Goal: Feedback & Contribution: Submit feedback/report problem

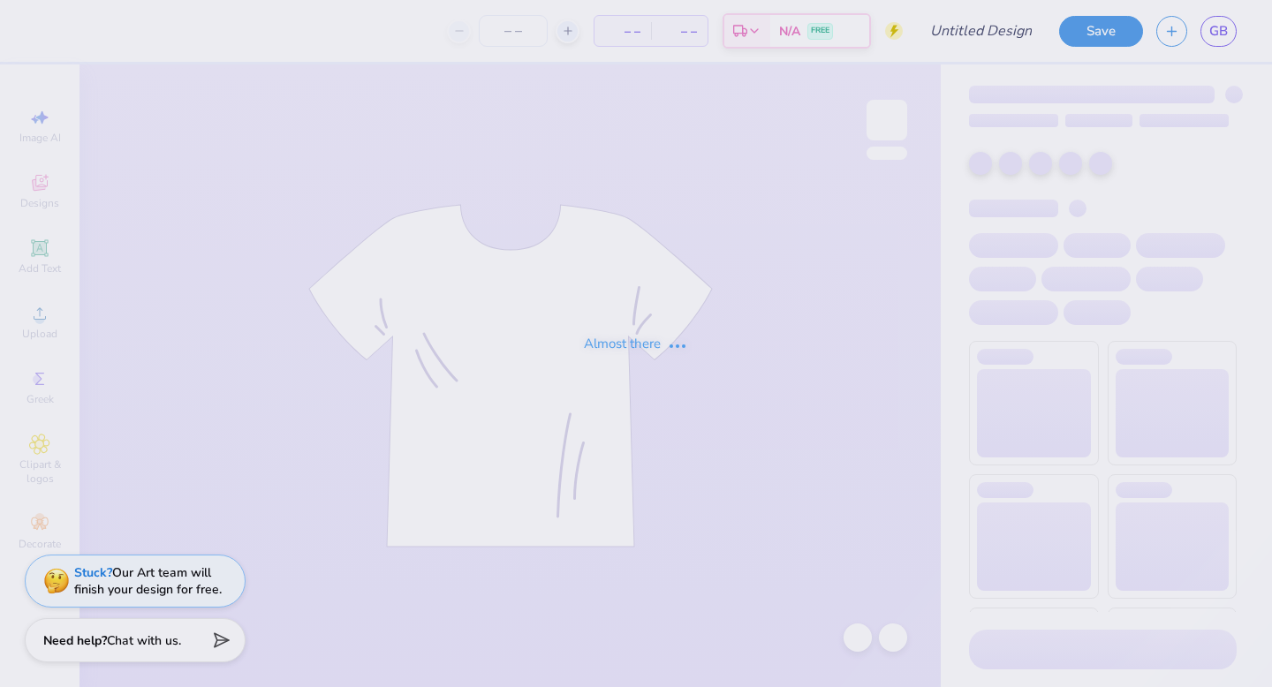
type input "txou t shirt!"
type input "24"
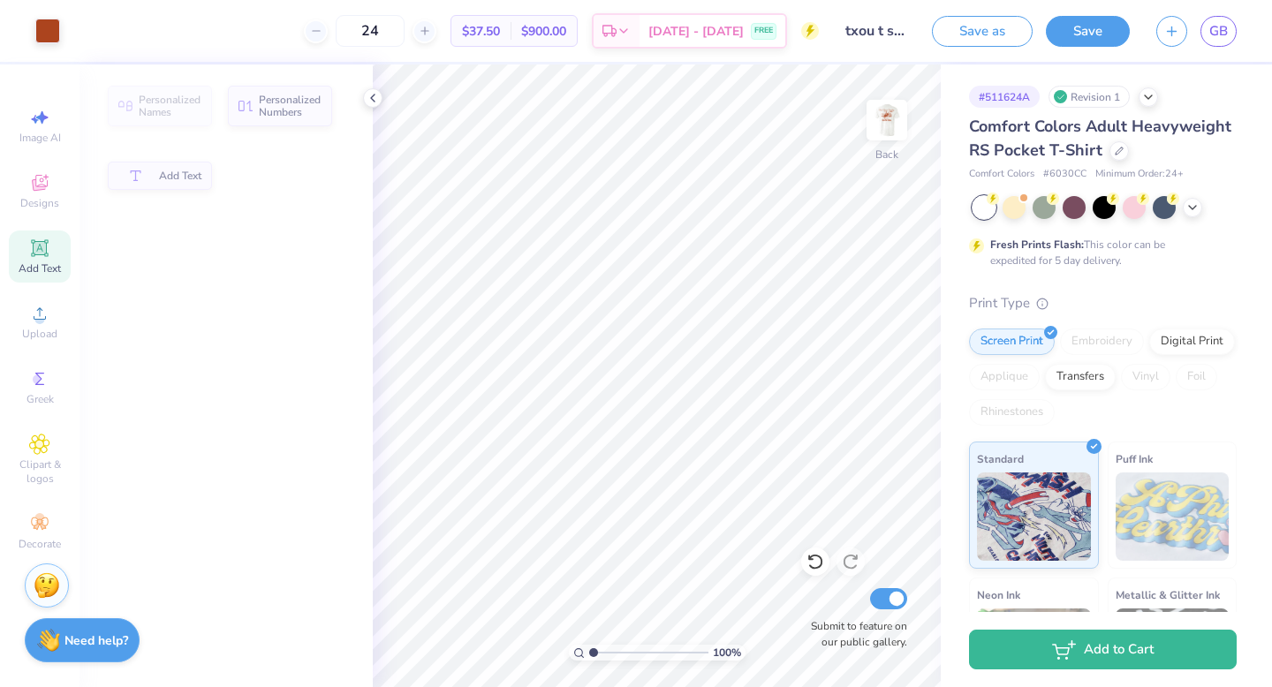
type input "1.63"
click at [600, 652] on input "range" at bounding box center [648, 653] width 119 height 16
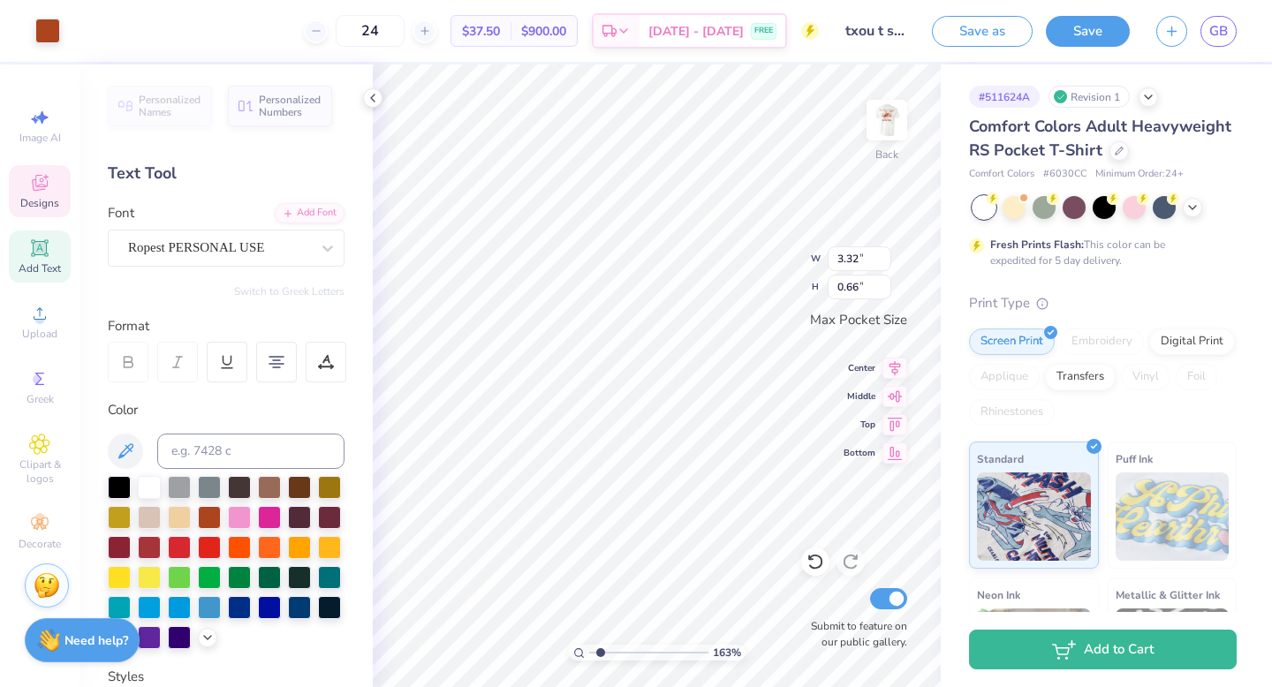
type input "3.32"
type input "0.66"
click at [897, 136] on img at bounding box center [887, 120] width 71 height 71
click at [886, 118] on img at bounding box center [887, 120] width 71 height 71
drag, startPoint x: 601, startPoint y: 652, endPoint x: 618, endPoint y: 652, distance: 16.8
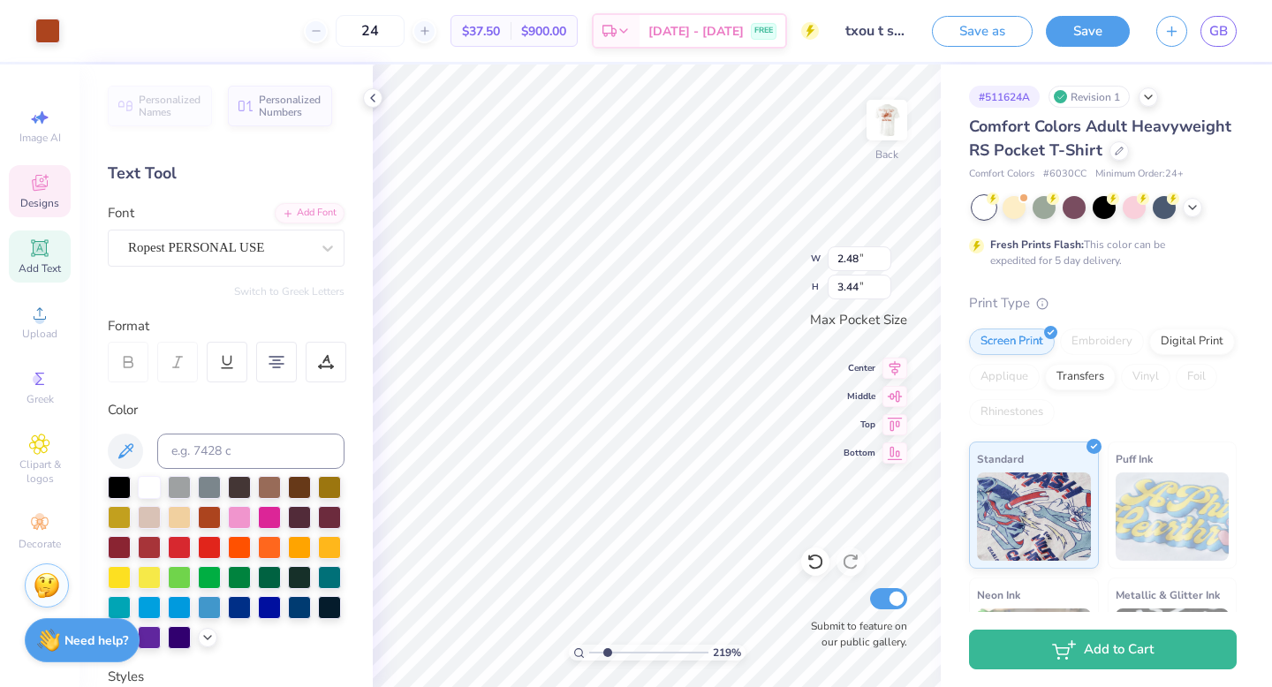
type input "3.07"
click at [618, 652] on input "range" at bounding box center [648, 653] width 119 height 16
type input "2.12"
type input "2.95"
type input "2.20"
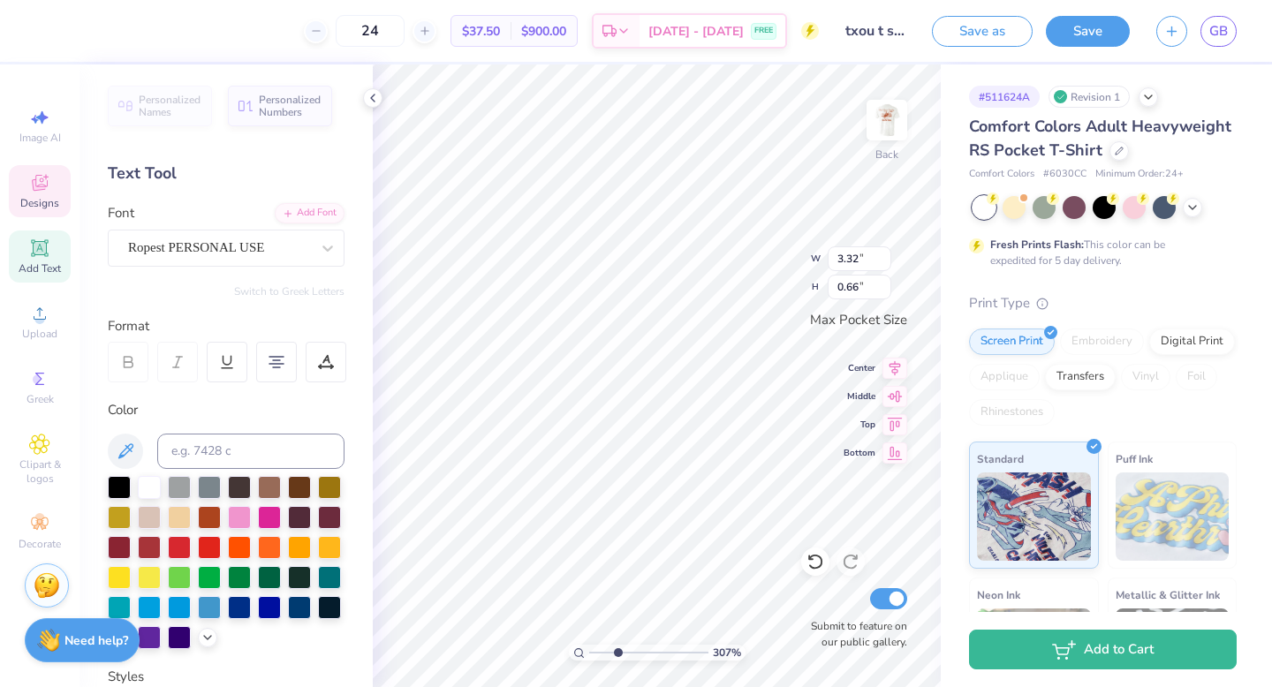
type input "0.44"
type input "2.36"
type input "0.78"
type input "1.70"
type input "0.56"
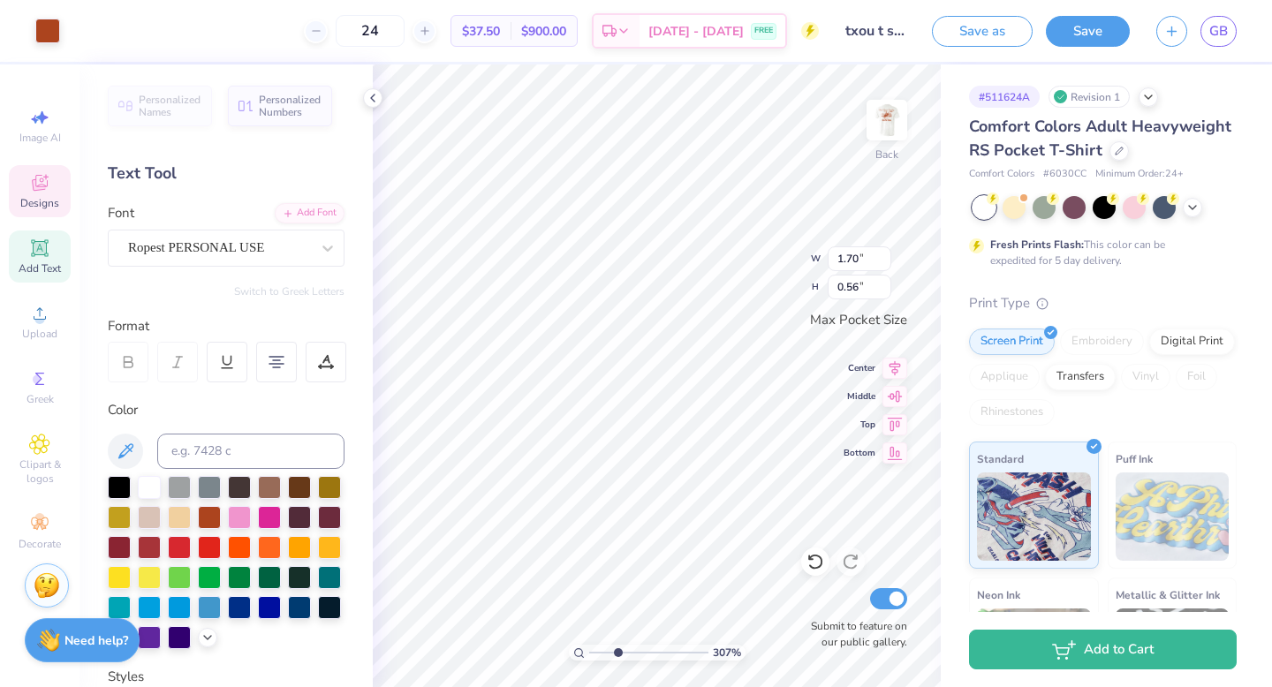
type input "2.12"
type input "2.95"
type input "1.70"
type input "0.56"
type input "2.20"
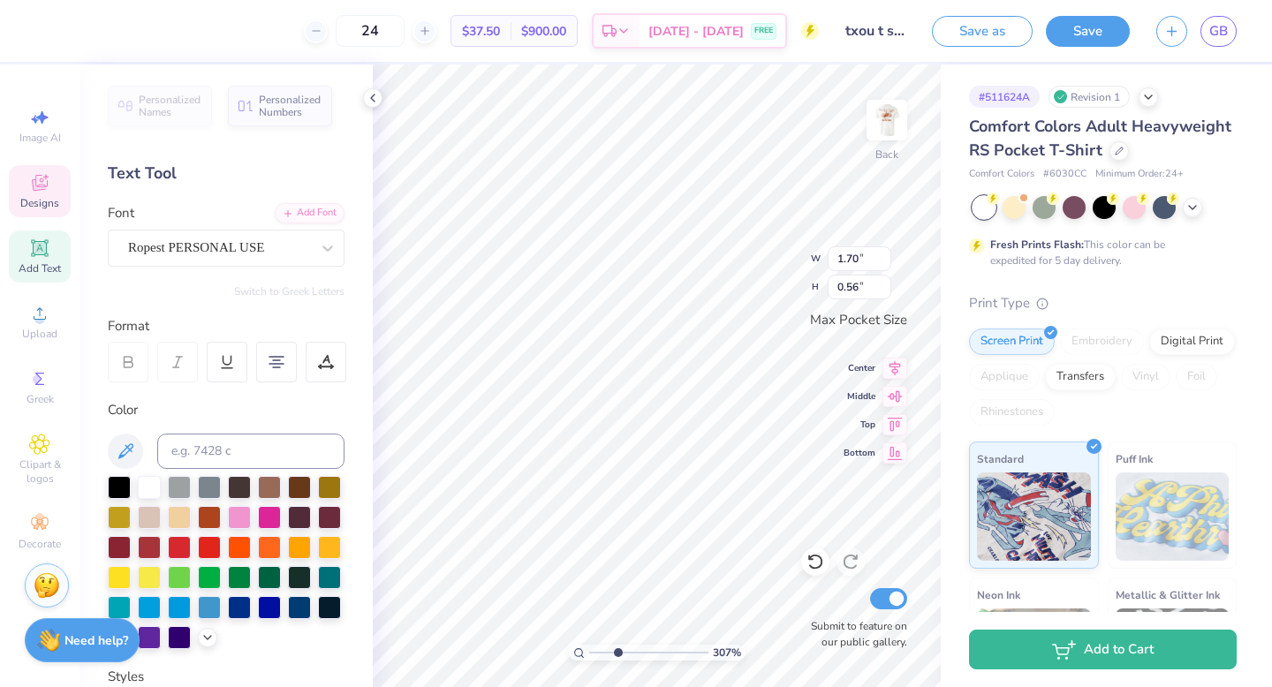
type input "0.44"
type input "2.03"
type input "0.67"
type input "2.82"
type input "0.56"
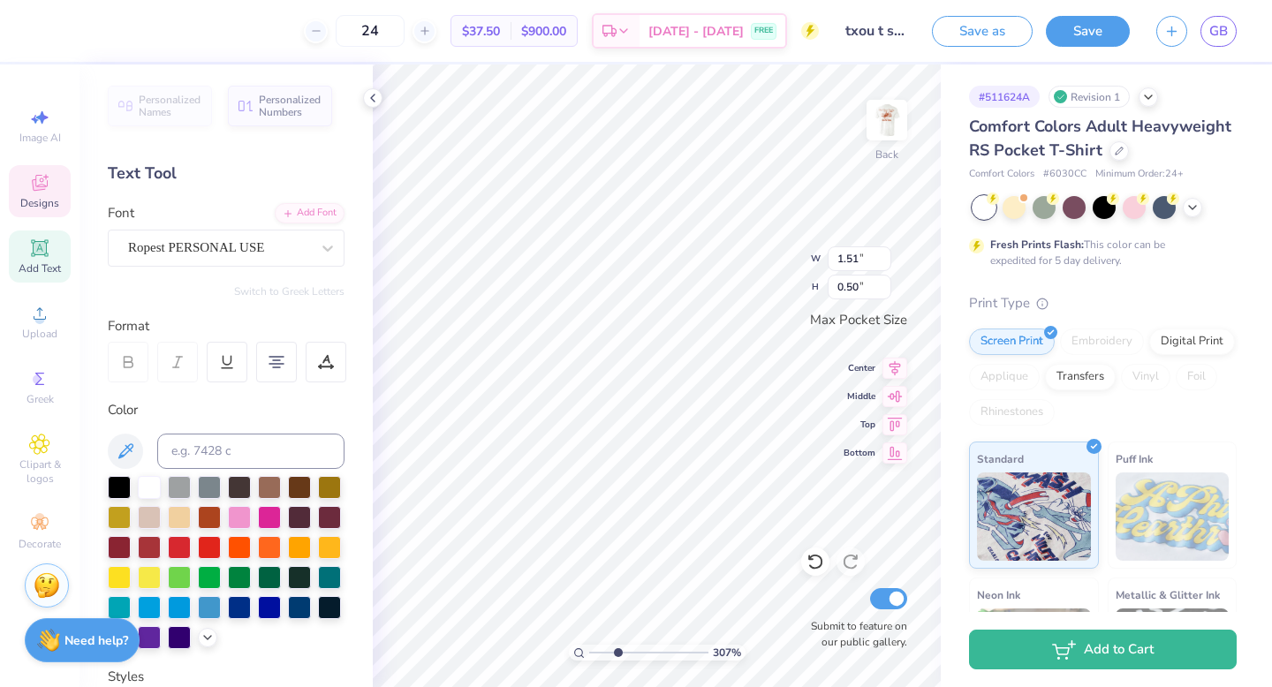
type input "1.51"
type input "0.50"
type input "2.24"
type input "0.44"
type input "1.85"
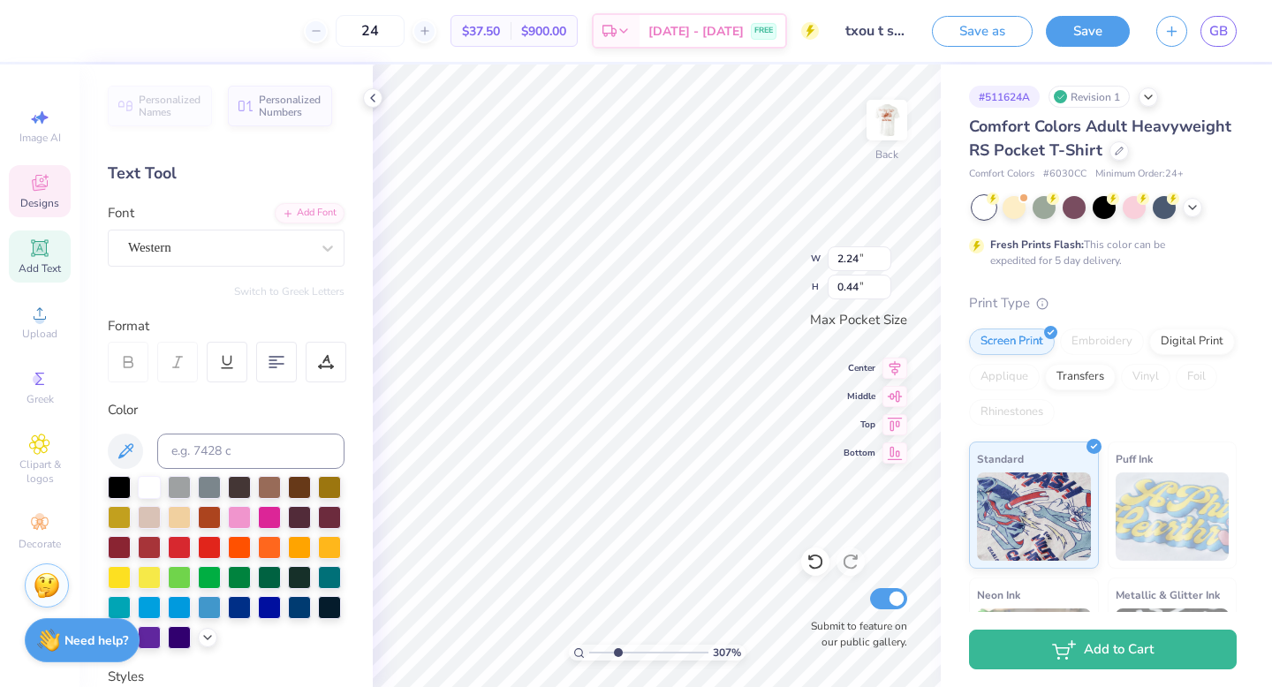
type input "0.37"
type input "2.12"
type input "2.95"
type input "1.96"
type input "2.73"
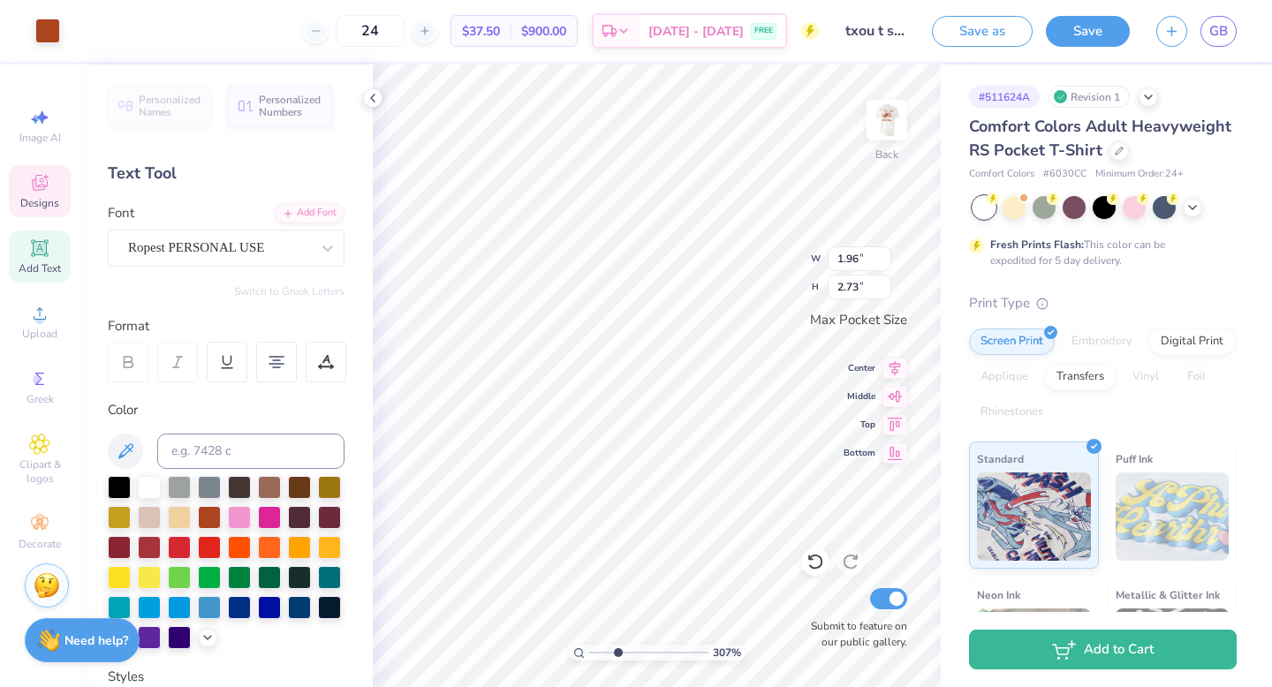
type input "2.82"
type input "0.56"
type input "1.63"
type input "0.54"
type input "1.75"
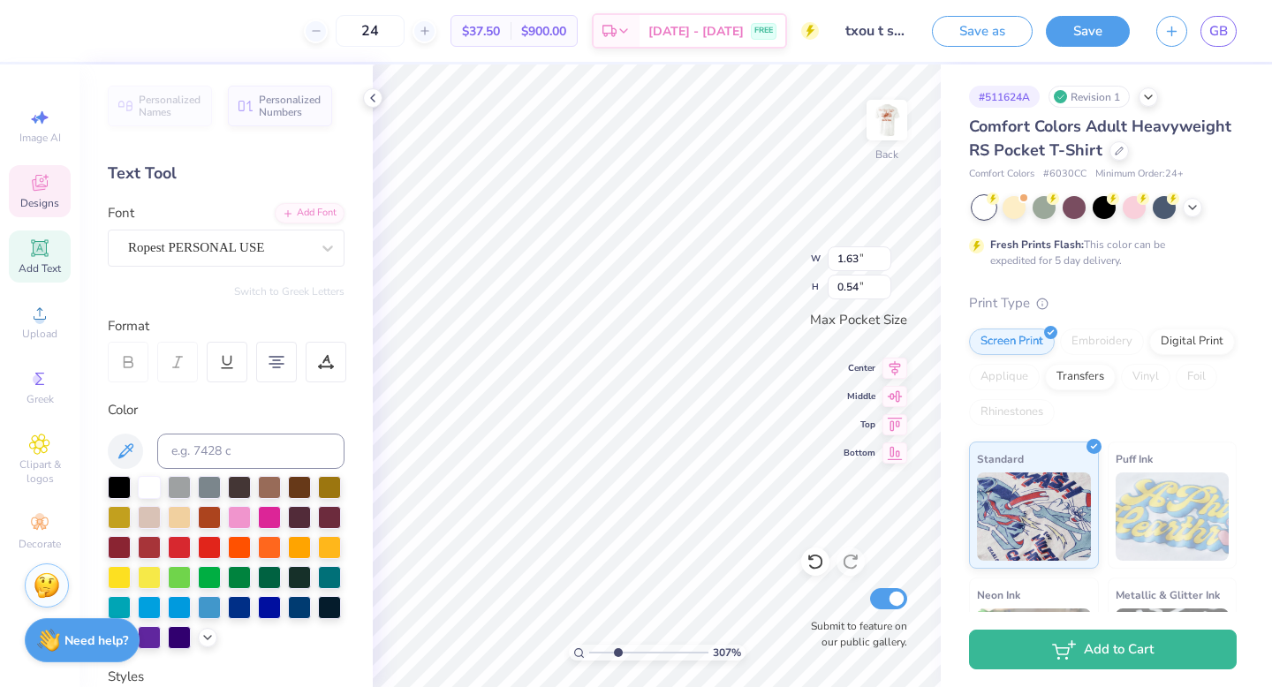
type input "0.58"
type input "1.96"
type input "2.73"
type input "1.75"
type input "0.58"
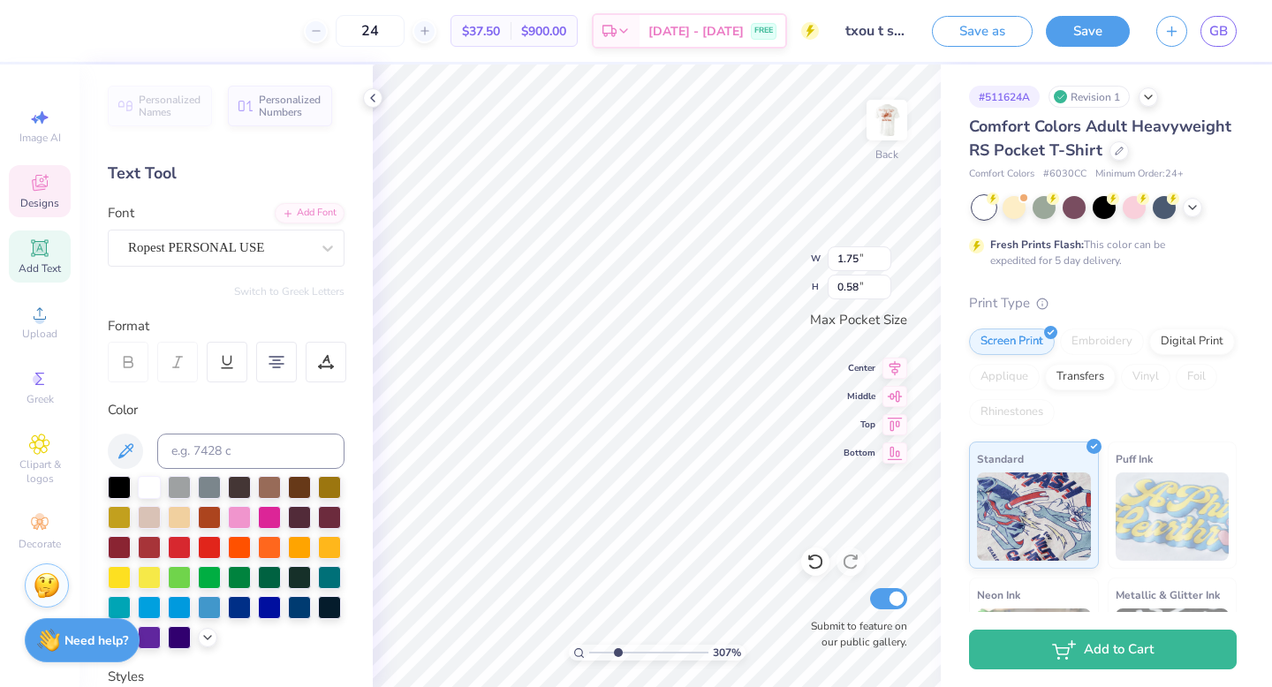
type input "1.90"
type input "0.63"
type input "2.00"
type input "2.78"
drag, startPoint x: 620, startPoint y: 651, endPoint x: 603, endPoint y: 653, distance: 17.8
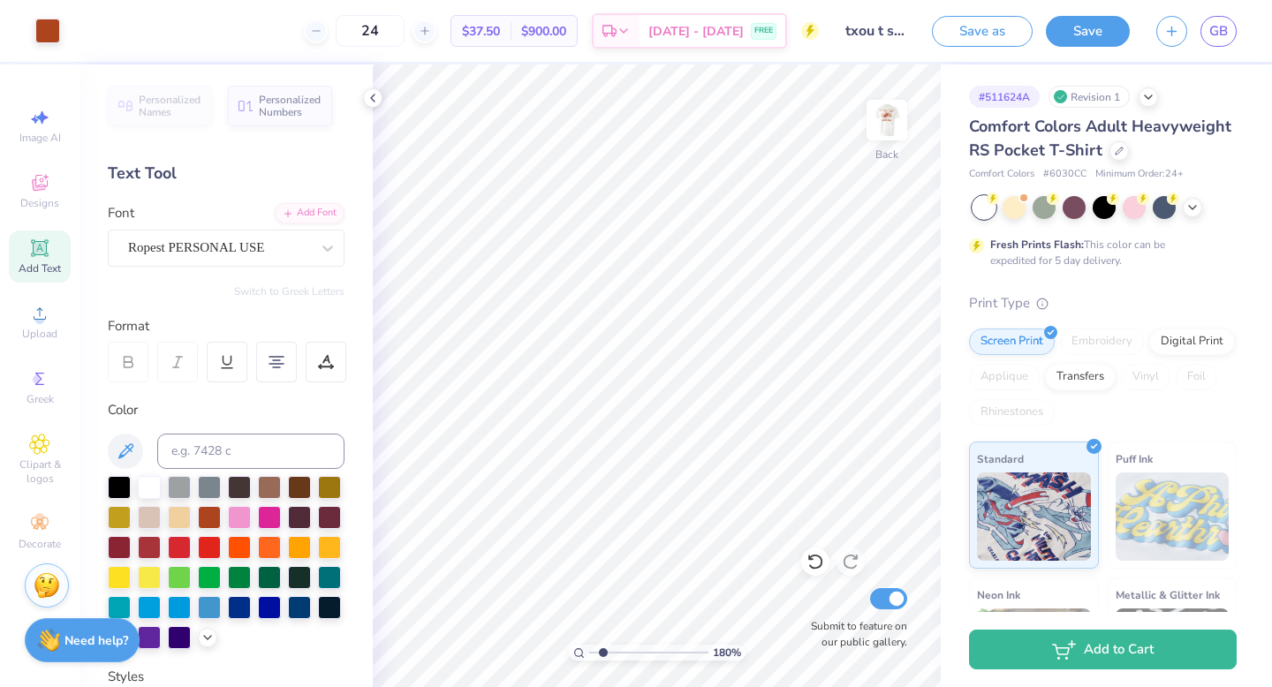
click at [603, 653] on input "range" at bounding box center [648, 653] width 119 height 16
type input "1"
drag, startPoint x: 603, startPoint y: 654, endPoint x: 583, endPoint y: 651, distance: 19.6
click at [583, 651] on div "180 %" at bounding box center [657, 653] width 177 height 16
click at [887, 123] on img at bounding box center [887, 120] width 71 height 71
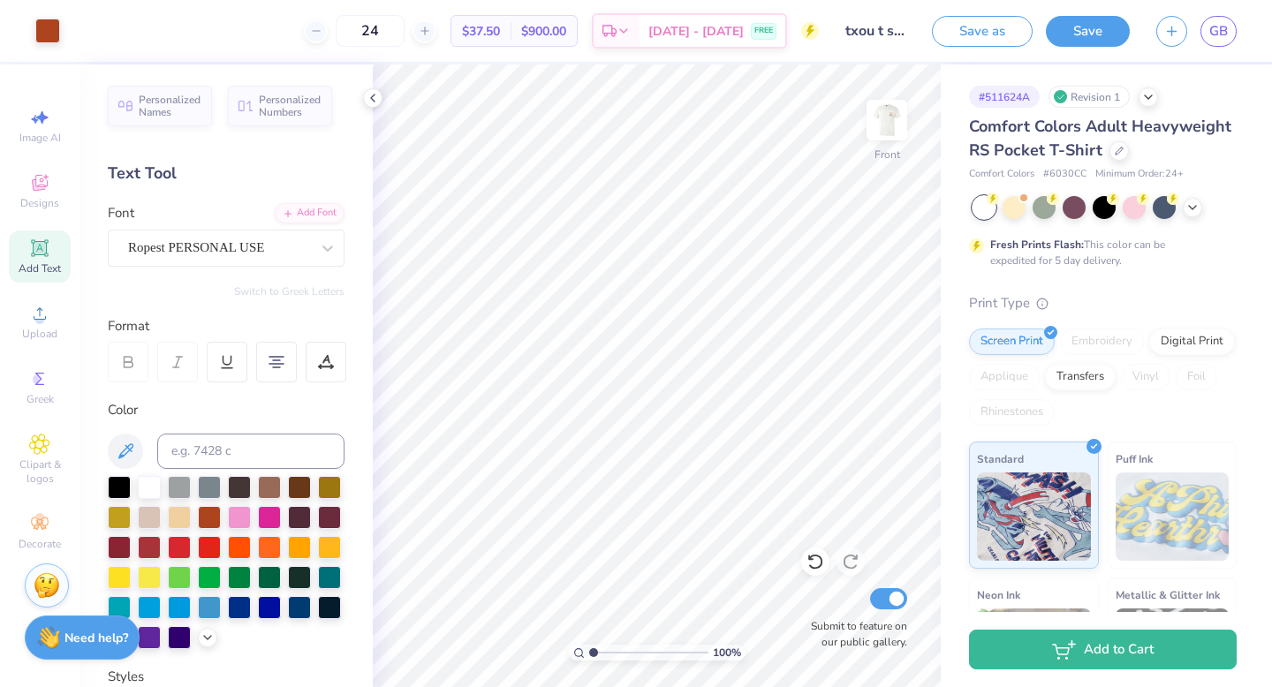
click at [87, 643] on strong "Need help?" at bounding box center [96, 638] width 64 height 17
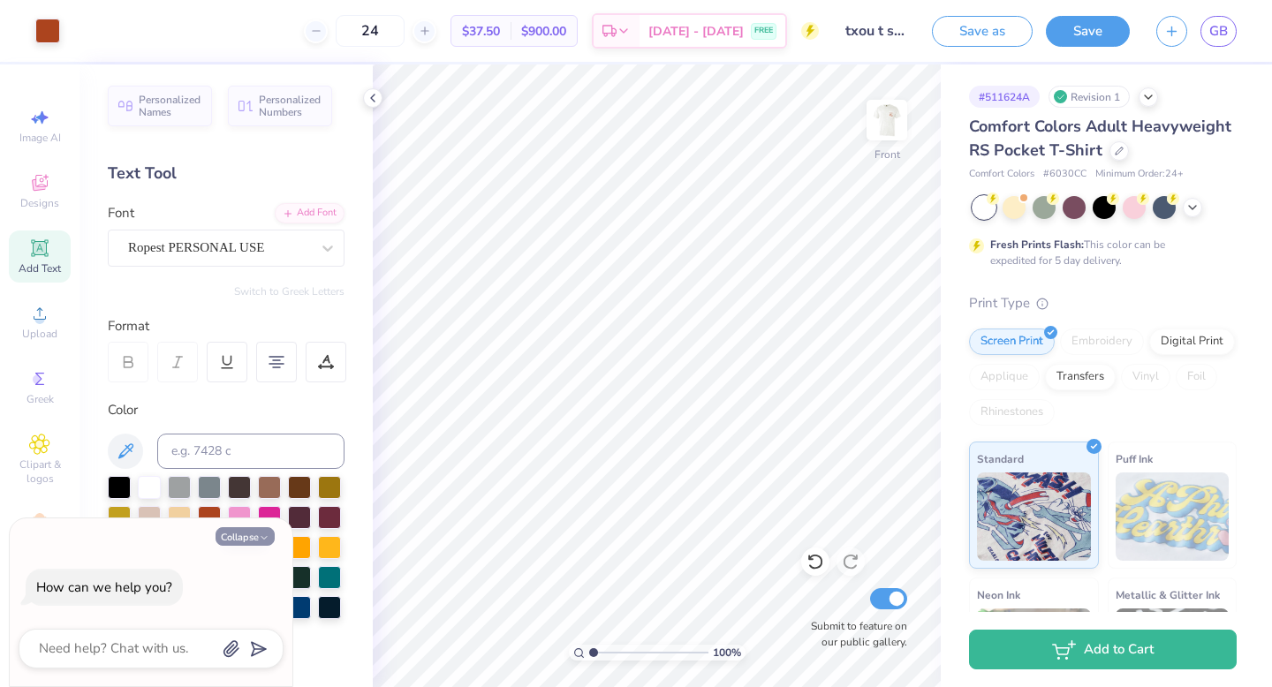
click at [256, 530] on button "Collapse" at bounding box center [245, 536] width 59 height 19
type textarea "x"
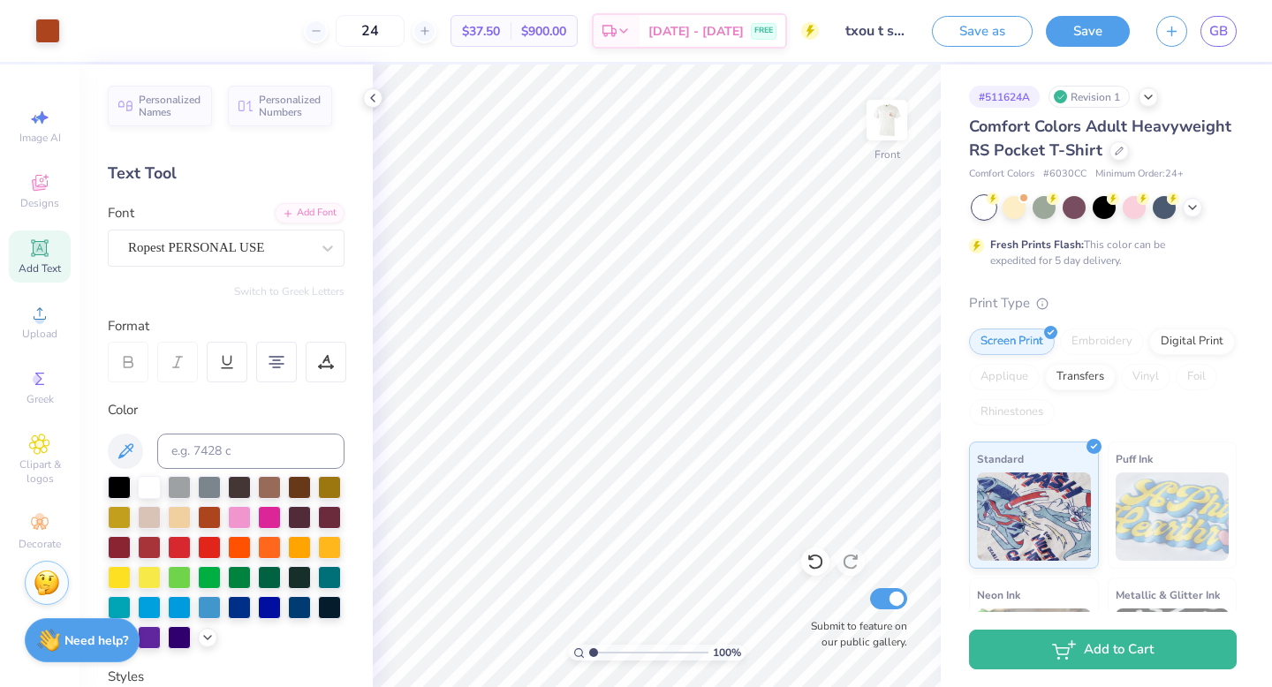
click at [49, 583] on img at bounding box center [47, 583] width 27 height 27
click at [44, 589] on img at bounding box center [47, 583] width 27 height 27
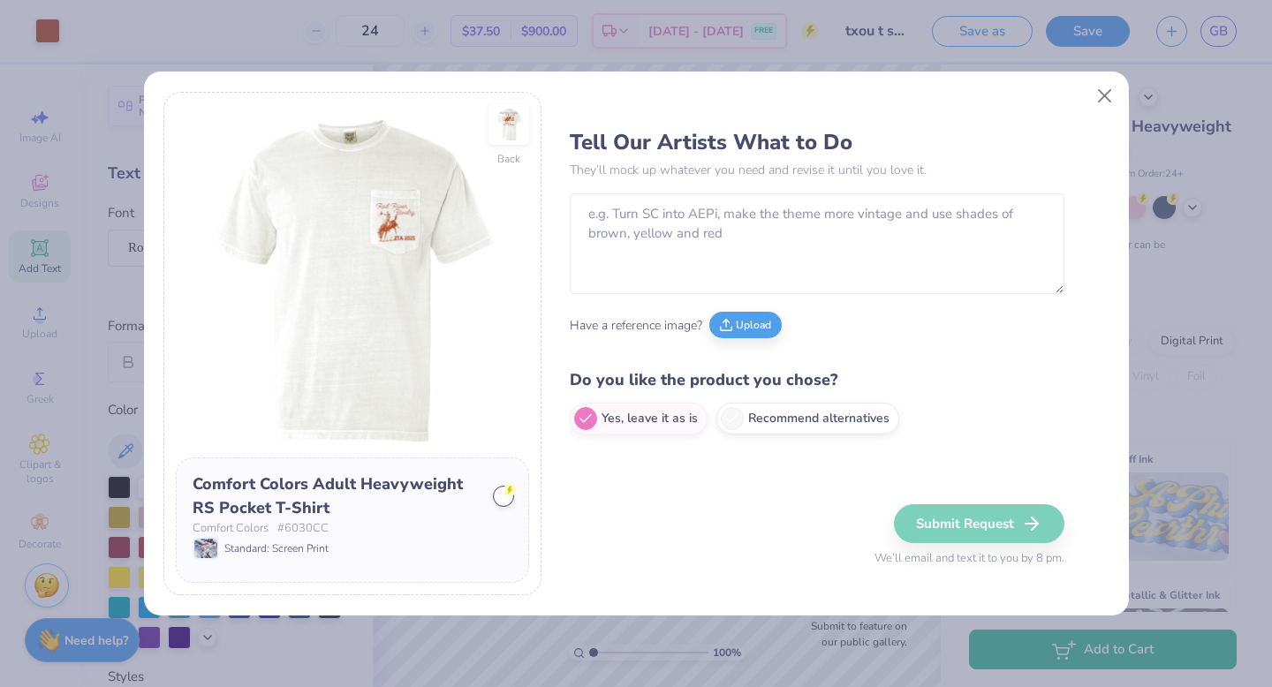
click at [430, 508] on div "Comfort Colors Adult Heavyweight RS Pocket T-Shirt Comfort Colors # 6030CC Stan…" at bounding box center [352, 521] width 353 height 126
click at [753, 230] on textarea at bounding box center [817, 243] width 495 height 101
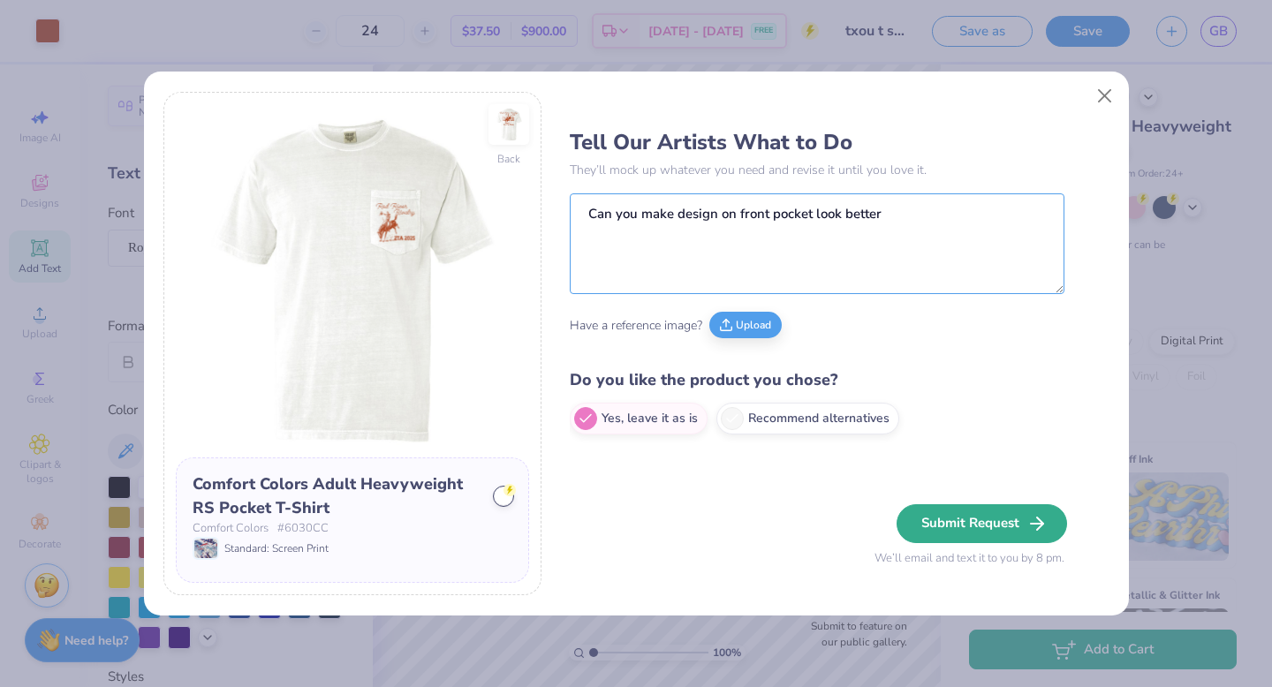
type textarea "Can you make design on front pocket look better"
click at [973, 534] on button "Submit Request" at bounding box center [982, 523] width 171 height 39
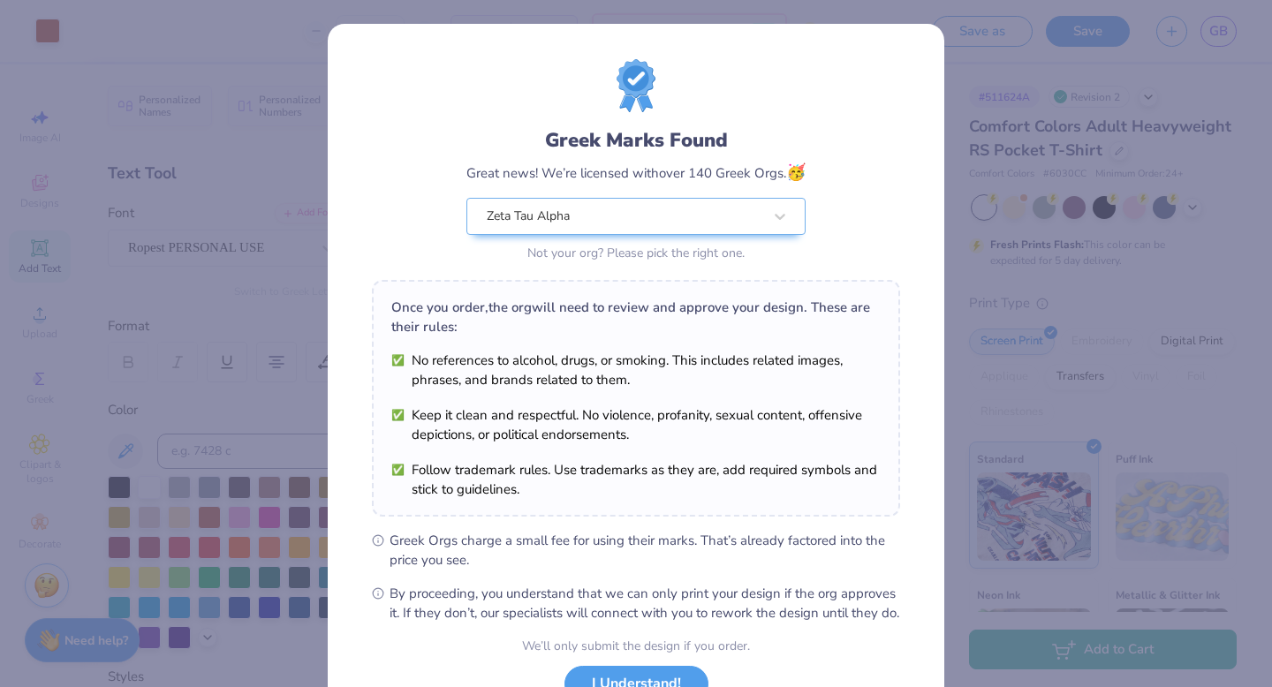
scroll to position [140, 0]
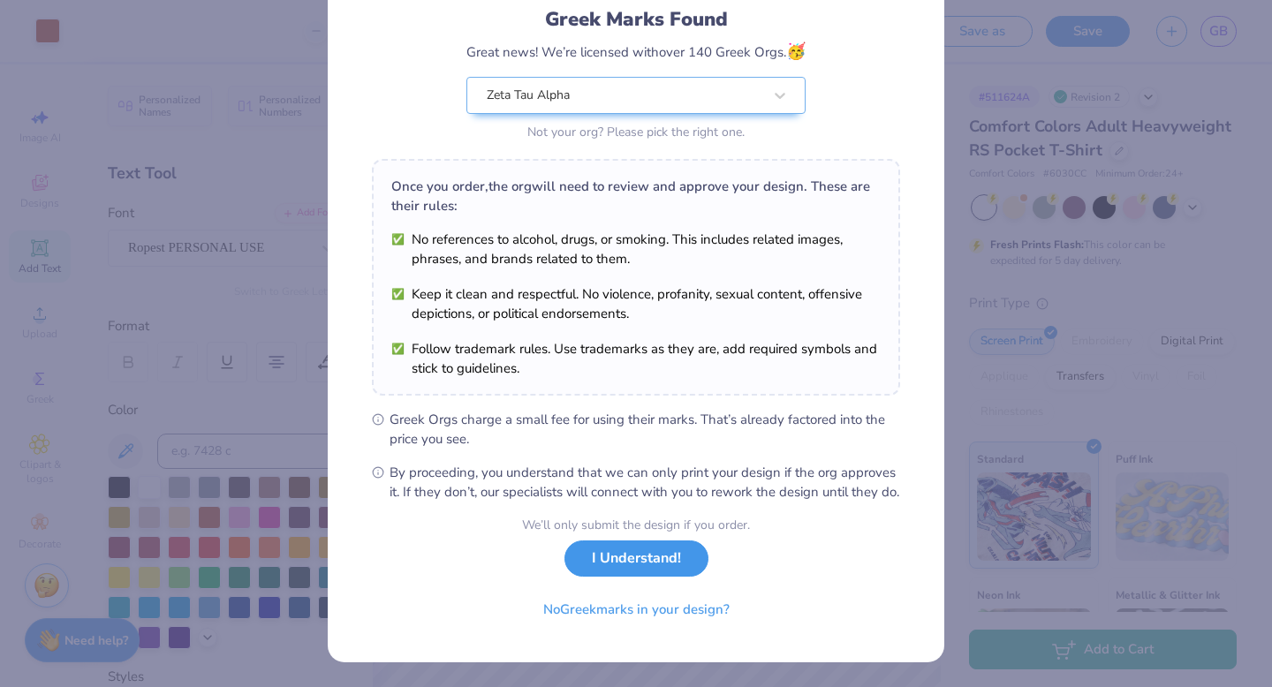
click at [656, 565] on button "I Understand!" at bounding box center [637, 559] width 144 height 36
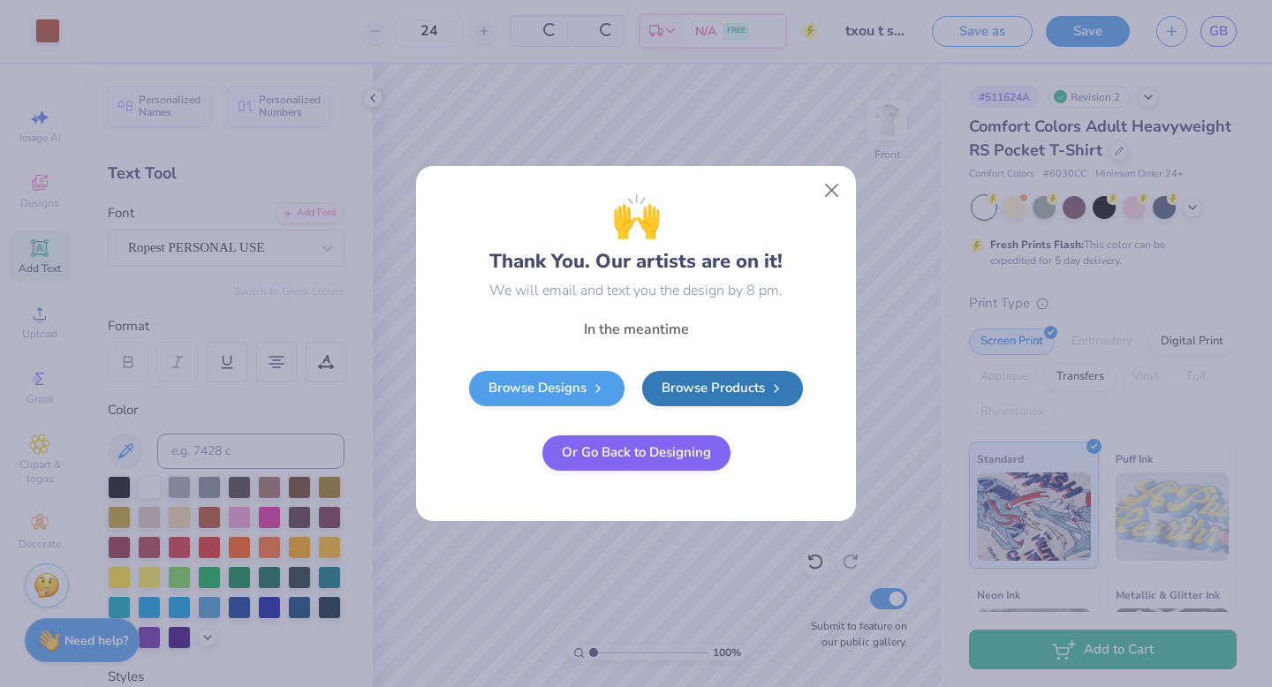
scroll to position [0, 0]
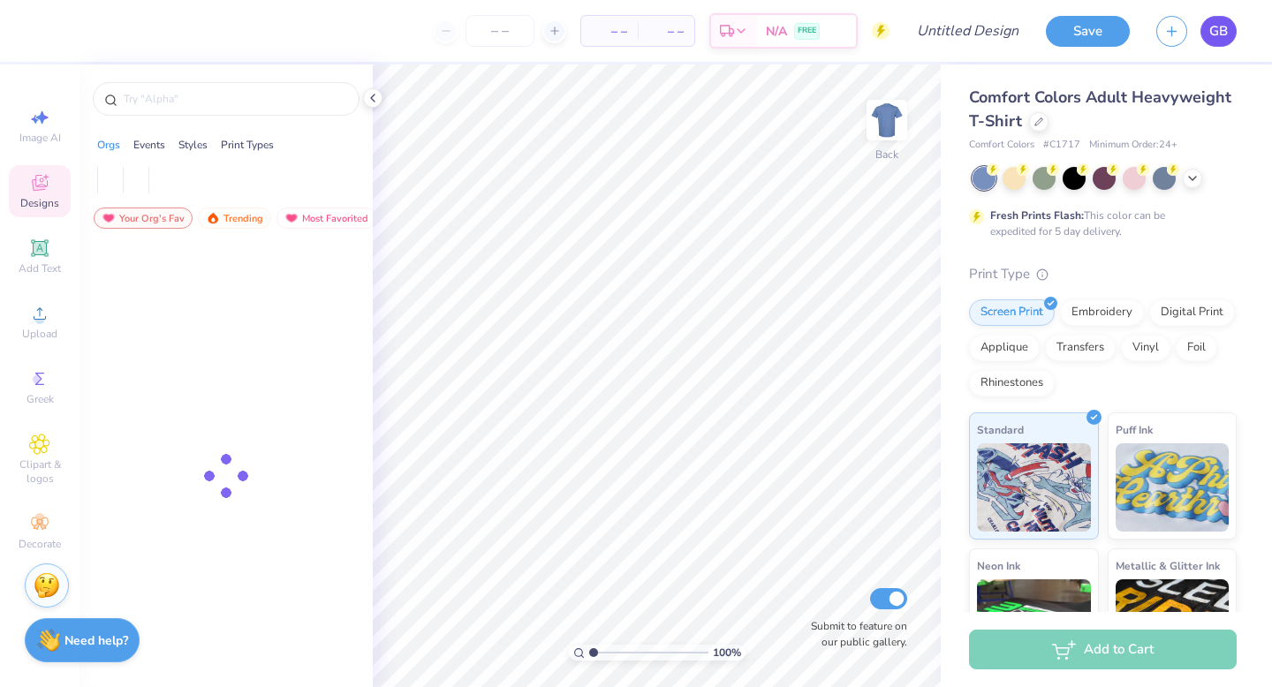
click at [1217, 34] on span "GB" at bounding box center [1219, 31] width 19 height 20
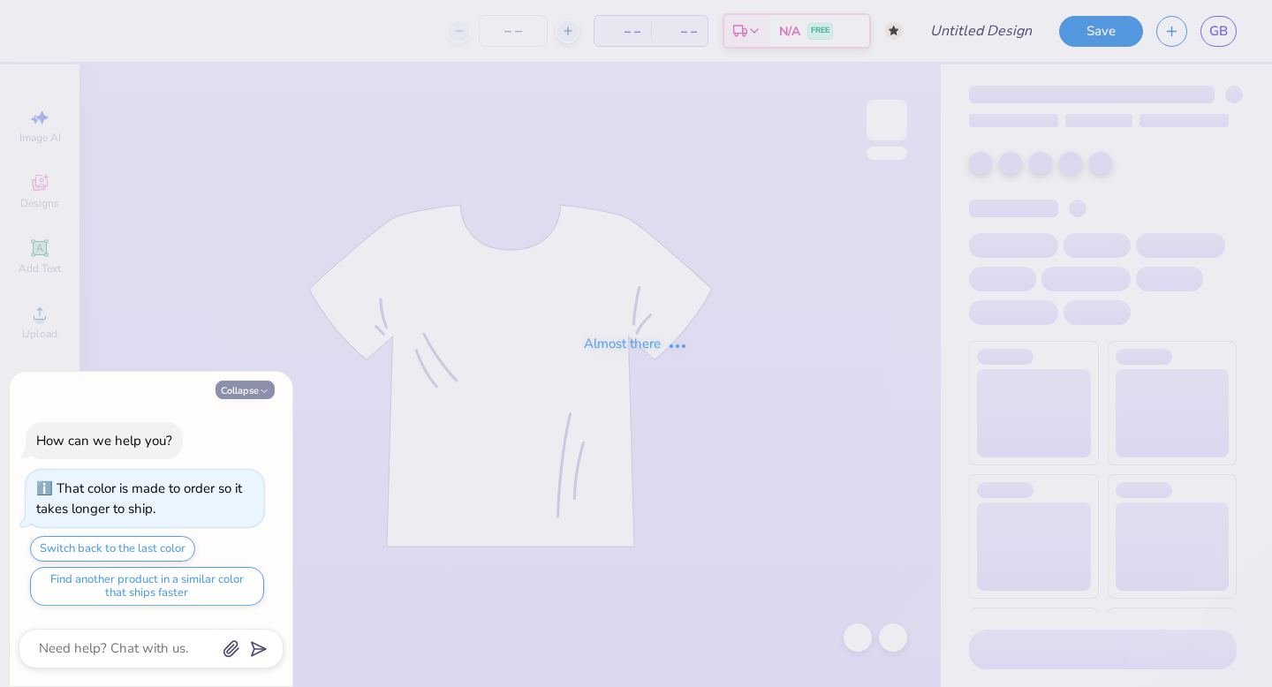
click at [237, 390] on button "Collapse" at bounding box center [245, 390] width 59 height 19
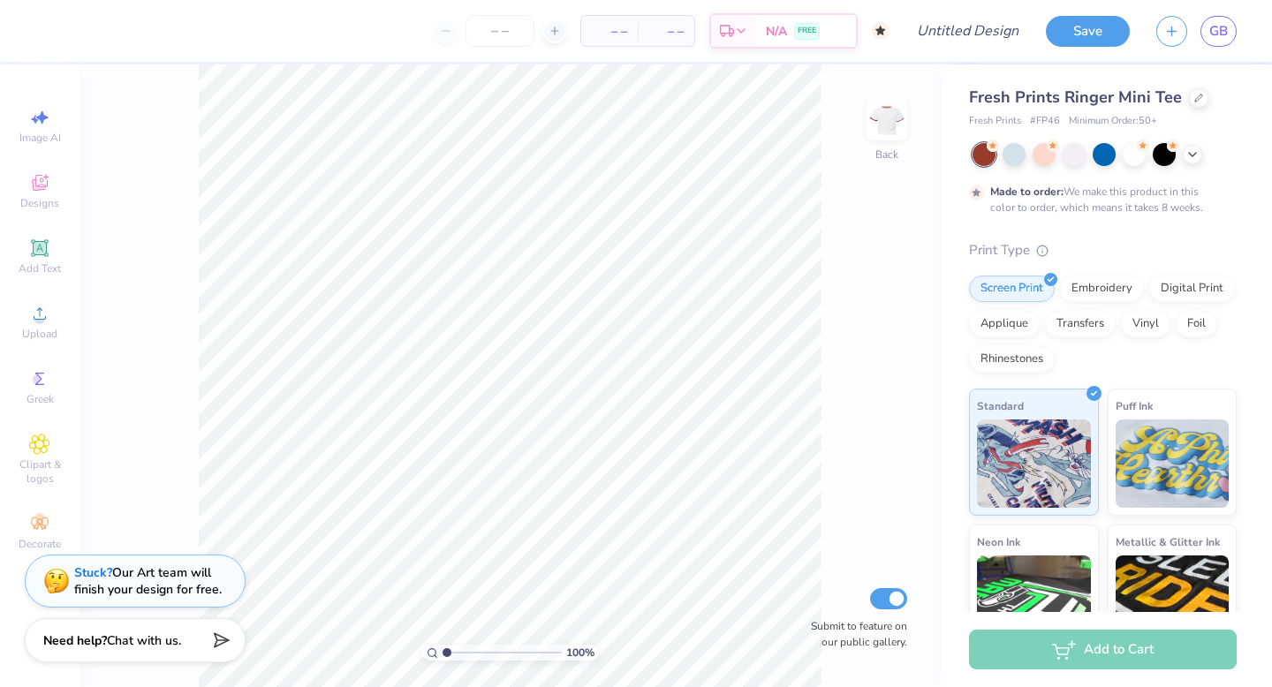
type textarea "x"
